Goal: Information Seeking & Learning: Learn about a topic

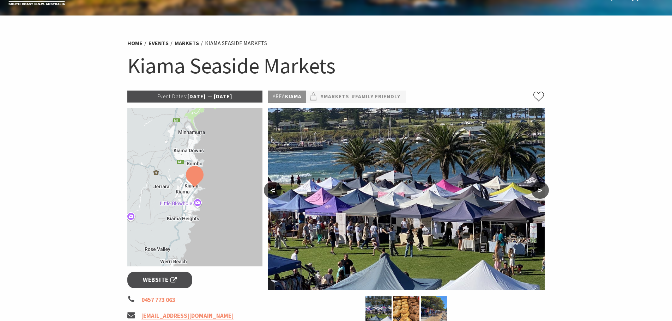
scroll to position [35, 0]
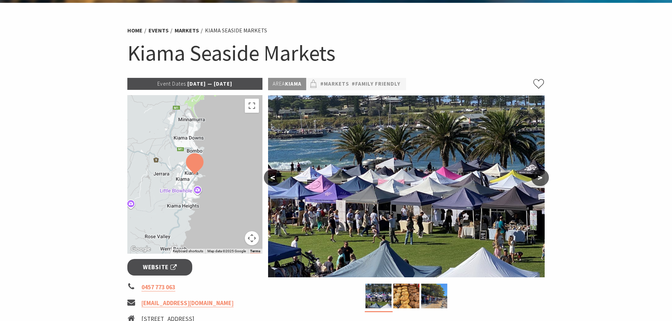
click at [543, 179] on button ">" at bounding box center [540, 177] width 18 height 17
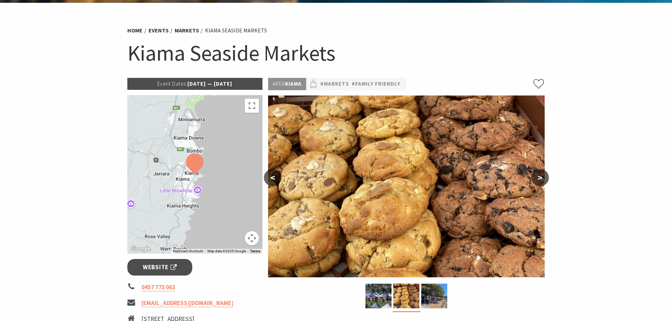
click at [543, 179] on button ">" at bounding box center [540, 177] width 18 height 17
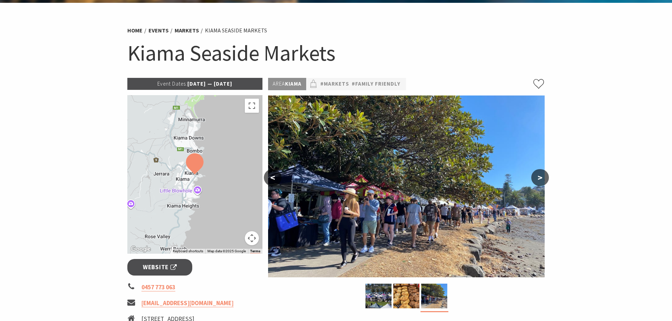
click at [543, 179] on button ">" at bounding box center [540, 177] width 18 height 17
click at [540, 178] on button ">" at bounding box center [540, 177] width 18 height 17
click at [541, 178] on button ">" at bounding box center [540, 177] width 18 height 17
click at [289, 177] on img at bounding box center [406, 187] width 276 height 182
click at [279, 178] on button "<" at bounding box center [273, 177] width 18 height 17
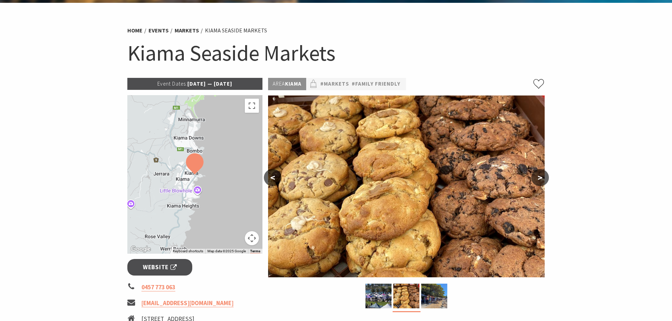
click at [195, 168] on img at bounding box center [194, 164] width 23 height 27
click at [268, 177] on button "<" at bounding box center [273, 177] width 18 height 17
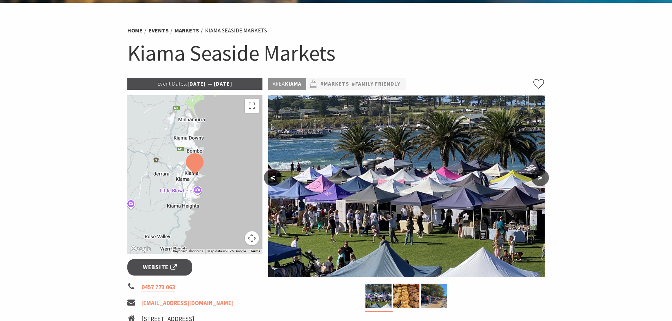
click at [271, 178] on button "<" at bounding box center [273, 177] width 18 height 17
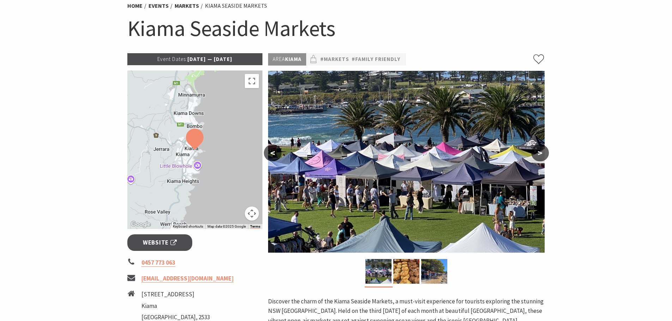
scroll to position [141, 0]
